Goal: Navigation & Orientation: Find specific page/section

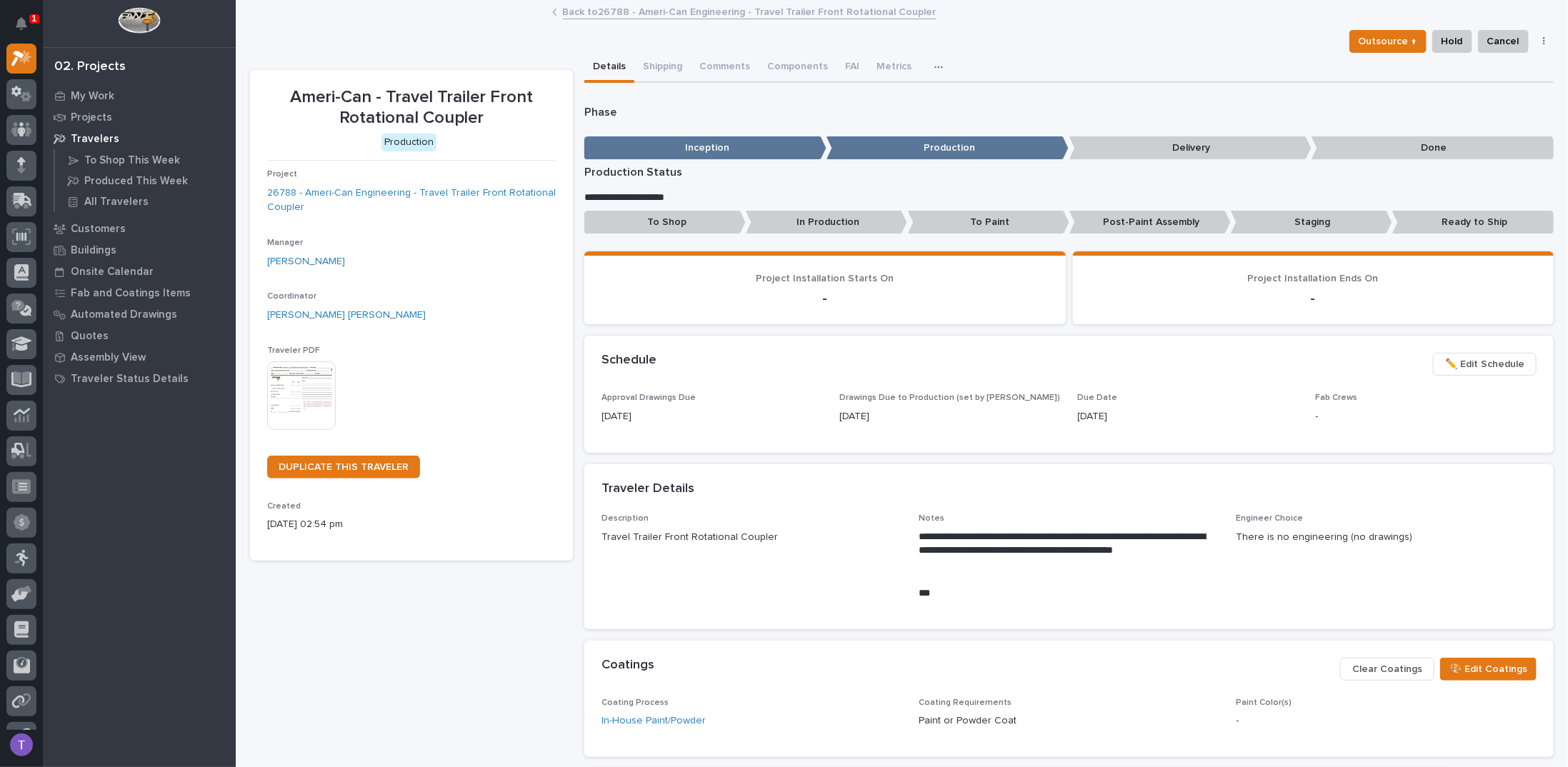
click at [567, 13] on link "Back to 26788 - Ameri-Can Engineering - Travel Trailer Front Rotational Coupler" at bounding box center [749, 11] width 374 height 16
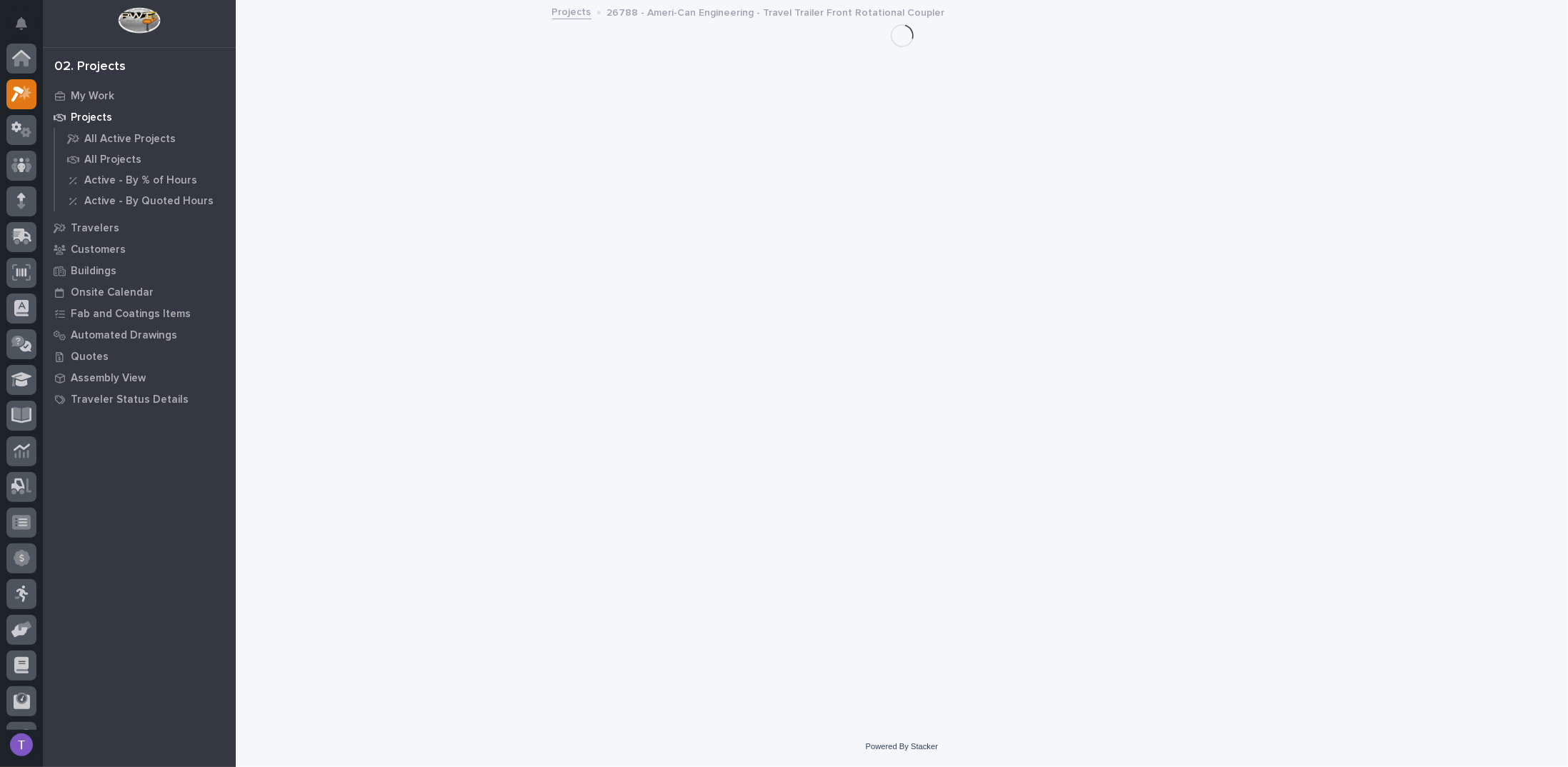
scroll to position [35, 0]
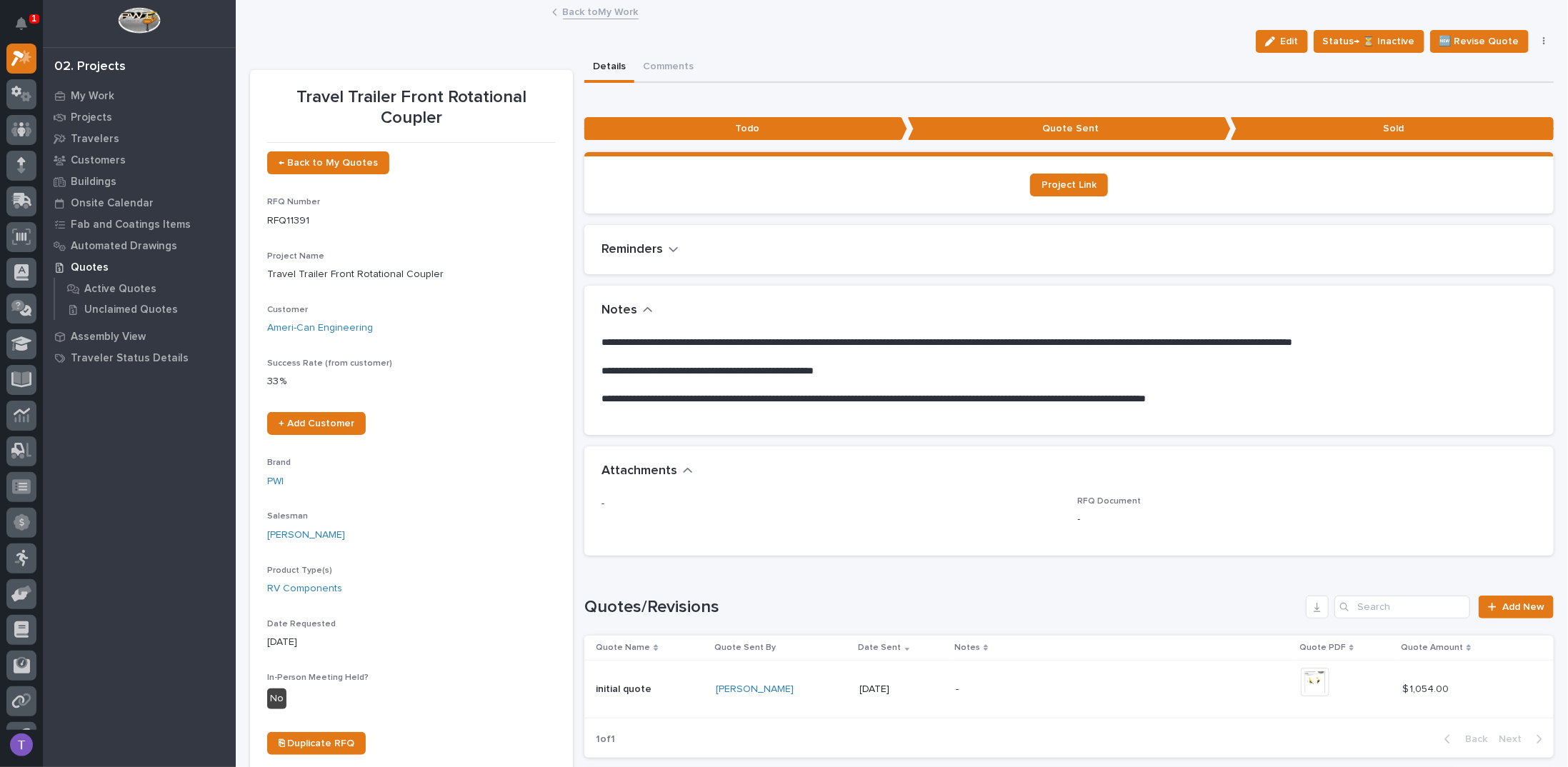
click at [570, 11] on link "Back to My Work" at bounding box center [600, 11] width 76 height 16
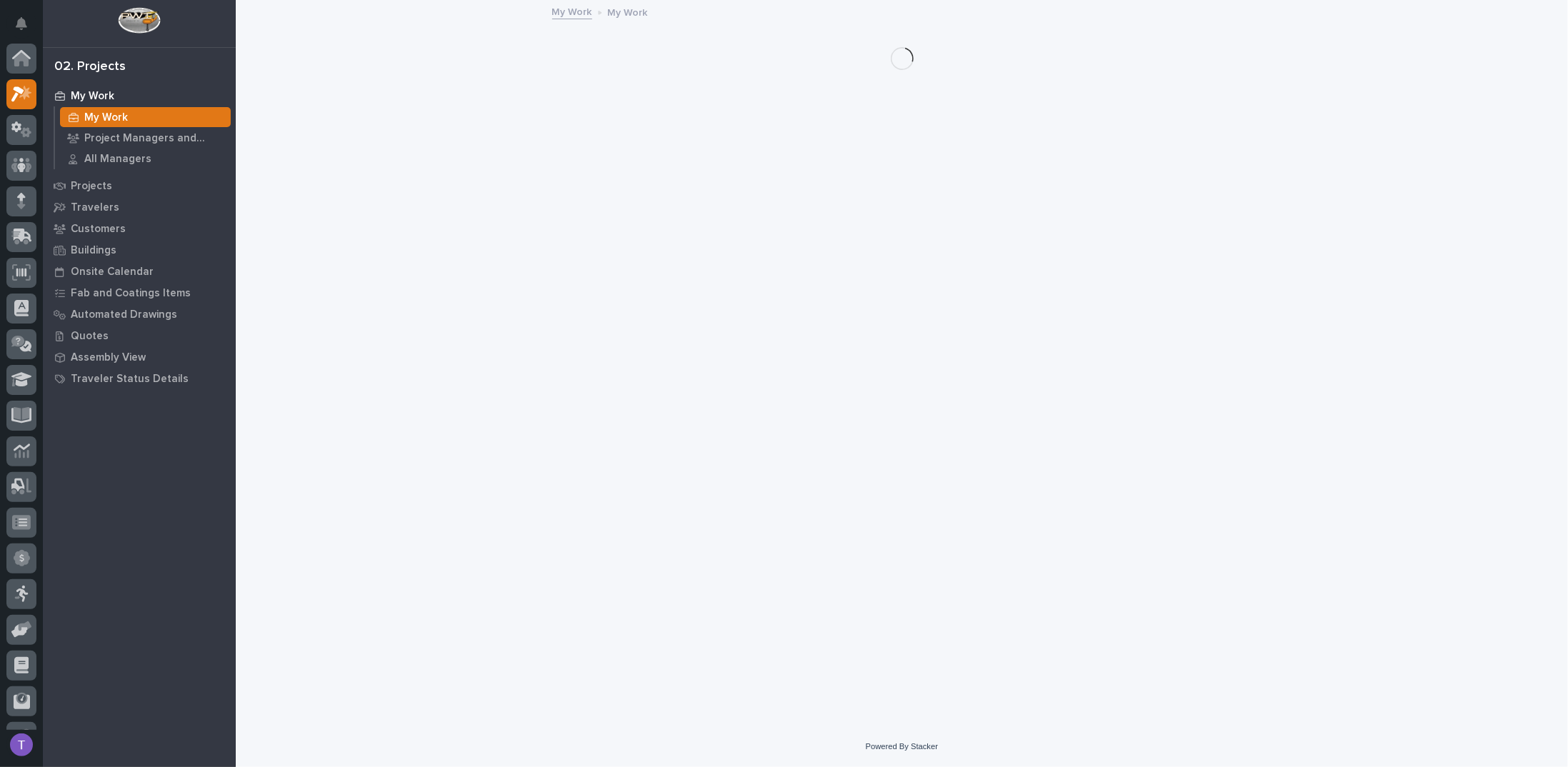
scroll to position [35, 0]
